Goal: Task Accomplishment & Management: Use online tool/utility

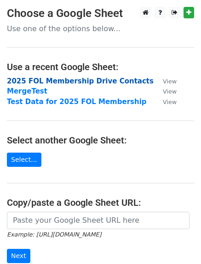
click at [33, 78] on strong "2025 FOL Membership Drive Contacts" at bounding box center [80, 81] width 146 height 8
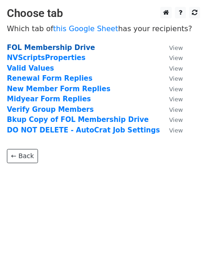
click at [36, 48] on strong "FOL Membership Drive" at bounding box center [51, 48] width 88 height 8
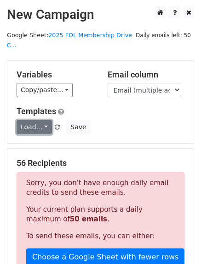
click at [36, 120] on link "Load..." at bounding box center [34, 127] width 35 height 14
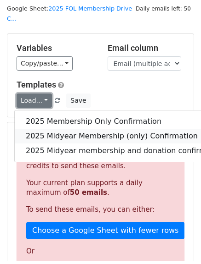
scroll to position [46, 0]
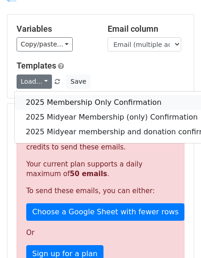
click at [44, 95] on link "2025 Membership Only Confirmation" at bounding box center [125, 102] width 221 height 15
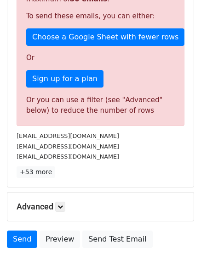
scroll to position [230, 0]
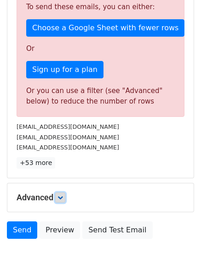
click at [61, 195] on icon at bounding box center [60, 198] width 6 height 6
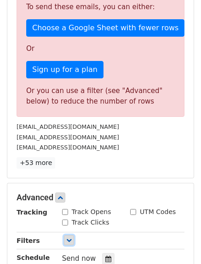
click at [65, 235] on link at bounding box center [69, 240] width 10 height 10
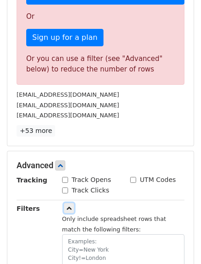
scroll to position [275, 0]
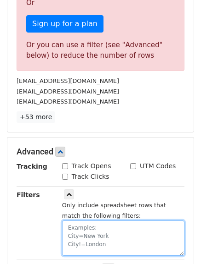
click at [70, 221] on textarea at bounding box center [123, 238] width 122 height 35
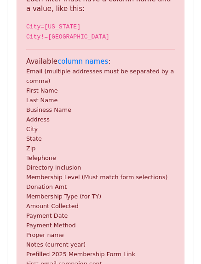
scroll to position [348, 0]
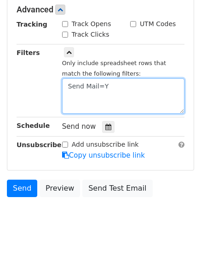
type textarea "Send Mail=Y"
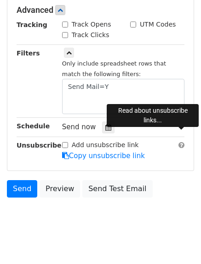
scroll to position [381, 0]
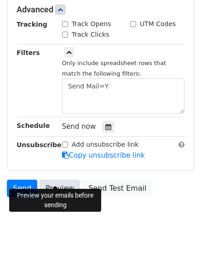
click at [49, 180] on link "Preview" at bounding box center [59, 188] width 40 height 17
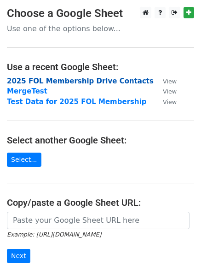
click at [61, 79] on strong "2025 FOL Membership Drive Contacts" at bounding box center [80, 81] width 146 height 8
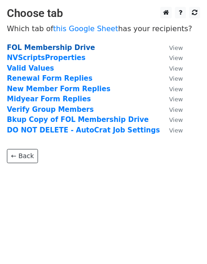
click at [48, 50] on strong "FOL Membership Drive" at bounding box center [51, 48] width 88 height 8
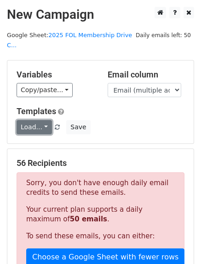
click at [39, 120] on link "Load..." at bounding box center [34, 127] width 35 height 14
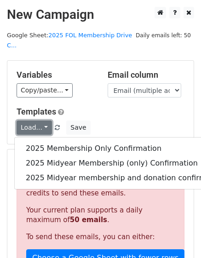
click at [41, 120] on link "Load..." at bounding box center [34, 127] width 35 height 14
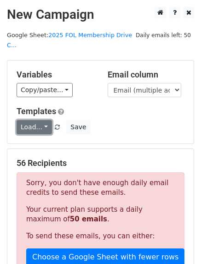
click at [41, 120] on link "Load..." at bounding box center [34, 127] width 35 height 14
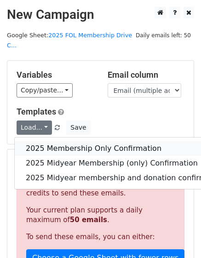
click at [68, 141] on link "2025 Membership Only Confirmation" at bounding box center [125, 148] width 221 height 15
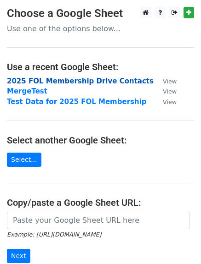
click at [54, 80] on strong "2025 FOL Membership Drive Contacts" at bounding box center [80, 81] width 146 height 8
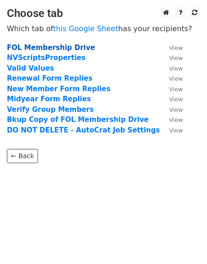
click at [65, 49] on strong "FOL Membership Drive" at bounding box center [51, 48] width 88 height 8
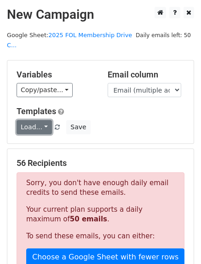
click at [33, 120] on link "Load..." at bounding box center [34, 127] width 35 height 14
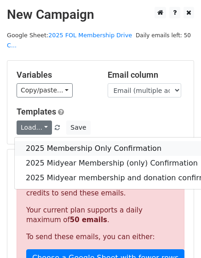
click at [42, 141] on link "2025 Membership Only Confirmation" at bounding box center [125, 148] width 221 height 15
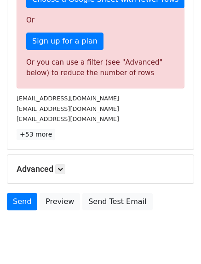
scroll to position [272, 0]
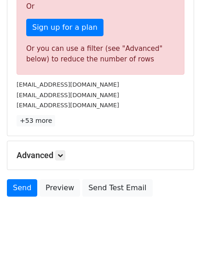
click at [103, 100] on div "[EMAIL_ADDRESS][DOMAIN_NAME]" at bounding box center [100, 105] width 181 height 11
click at [76, 141] on div "Advanced Tracking Track Opens UTM Codes Track Clicks Filters Only include sprea…" at bounding box center [100, 155] width 186 height 28
click at [62, 153] on icon at bounding box center [60, 156] width 6 height 6
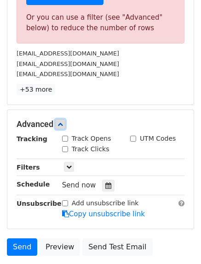
scroll to position [318, 0]
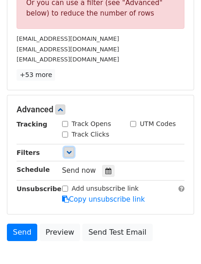
click at [67, 147] on link at bounding box center [69, 152] width 10 height 10
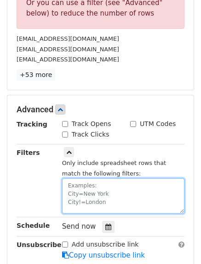
click at [80, 179] on textarea at bounding box center [123, 196] width 122 height 35
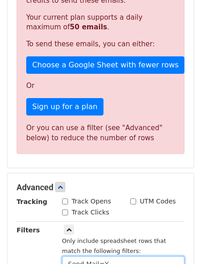
scroll to position [202, 0]
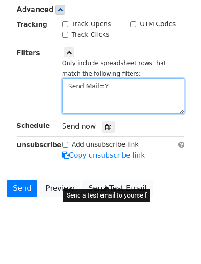
type textarea "Send Mail=Y"
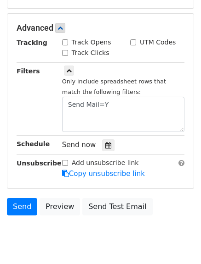
scroll to position [184, 0]
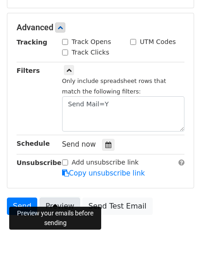
click at [54, 198] on link "Preview" at bounding box center [59, 206] width 40 height 17
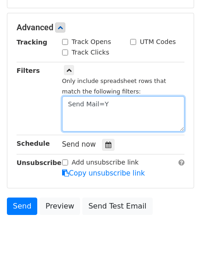
drag, startPoint x: 108, startPoint y: 94, endPoint x: 65, endPoint y: 94, distance: 43.6
click at [65, 96] on textarea "Send Mail=Y" at bounding box center [123, 113] width 122 height 35
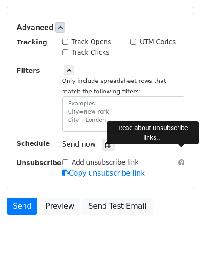
scroll to position [221, 0]
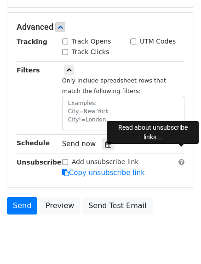
click at [94, 225] on body "New Campaign Daily emails left: 50 Google Sheet: 2025 FOL Membership Drive C...…" at bounding box center [100, 21] width 201 height 470
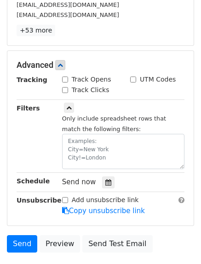
scroll to position [184, 0]
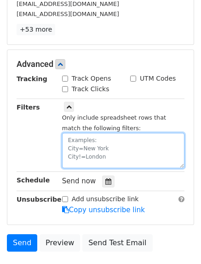
click at [77, 133] on textarea at bounding box center [123, 150] width 122 height 35
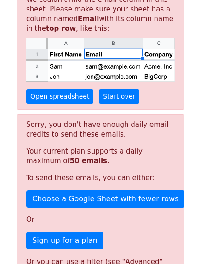
scroll to position [367, 0]
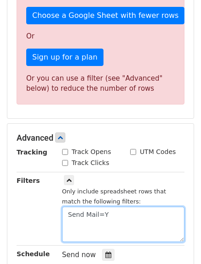
type textarea "Send Mail=Y"
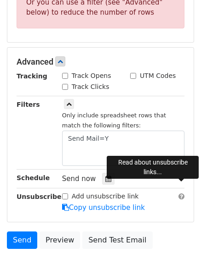
scroll to position [496, 0]
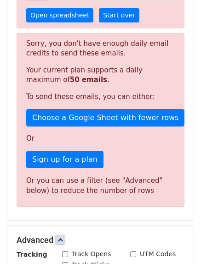
scroll to position [367, 0]
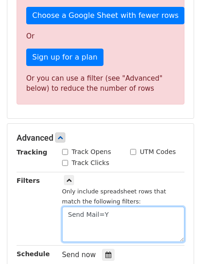
click at [68, 207] on textarea "Send Mail=Y" at bounding box center [123, 224] width 122 height 35
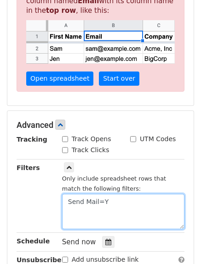
scroll to position [317, 0]
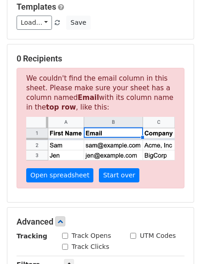
scroll to position [179, 0]
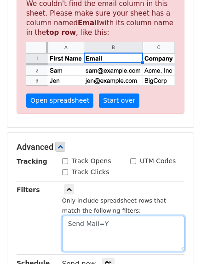
drag, startPoint x: 113, startPoint y: 216, endPoint x: -22, endPoint y: 230, distance: 136.7
click at [0, 230] on html "New Campaign Daily emails left: 50 Google Sheet: 2025 FOL Membership Drive C...…" at bounding box center [100, 117] width 201 height 592
type textarea "Send Mail=Y"
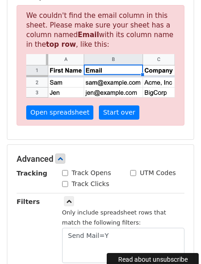
scroll to position [184, 0]
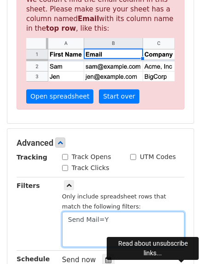
click at [112, 212] on textarea "Send Mail=Y" at bounding box center [123, 229] width 122 height 35
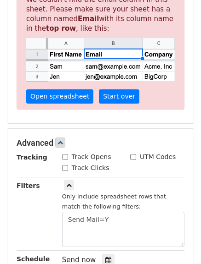
scroll to position [192, 0]
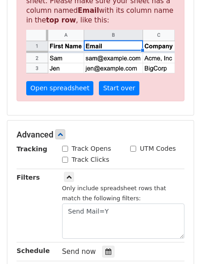
click at [41, 205] on div "Filters" at bounding box center [32, 206] width 45 height 67
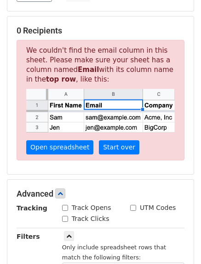
scroll to position [238, 0]
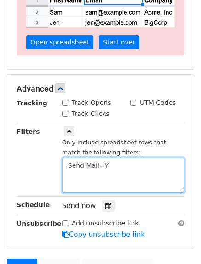
drag, startPoint x: 108, startPoint y: 151, endPoint x: -16, endPoint y: 153, distance: 124.4
click at [0, 153] on html "New Campaign Daily emails left: 50 Google Sheet: 2025 FOL Membership Drive C...…" at bounding box center [100, 58] width 201 height 592
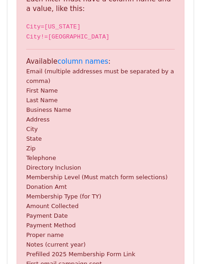
scroll to position [367, 0]
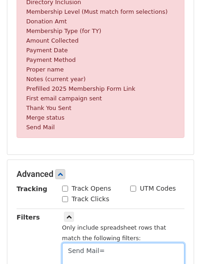
type textarea "Send Mail=Y"
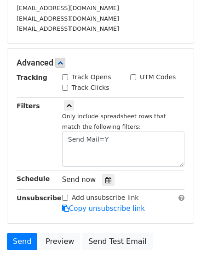
scroll to position [222, 0]
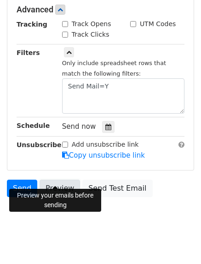
click at [56, 180] on link "Preview" at bounding box center [59, 188] width 40 height 17
click at [46, 180] on link "Preview" at bounding box center [59, 188] width 40 height 17
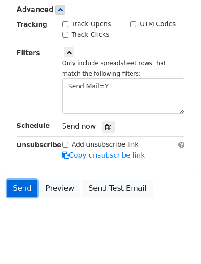
click at [19, 180] on link "Send" at bounding box center [22, 188] width 30 height 17
